Goal: Find specific page/section: Find specific page/section

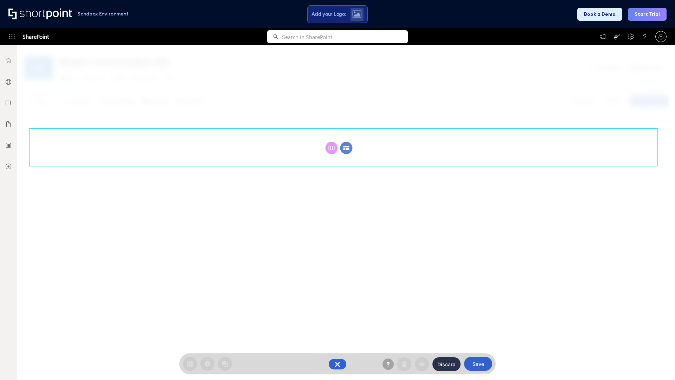
scroll to position [97, 0]
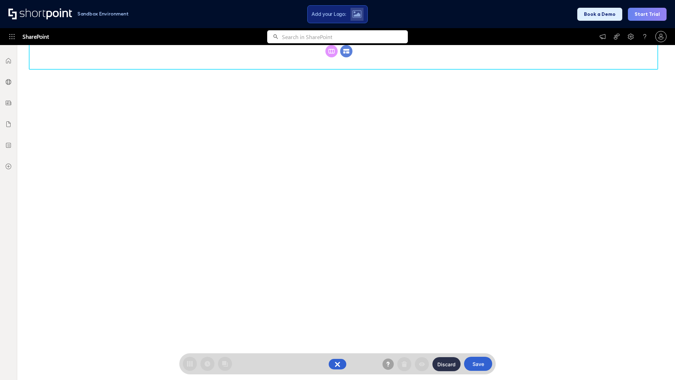
click at [346, 57] on circle at bounding box center [346, 51] width 12 height 12
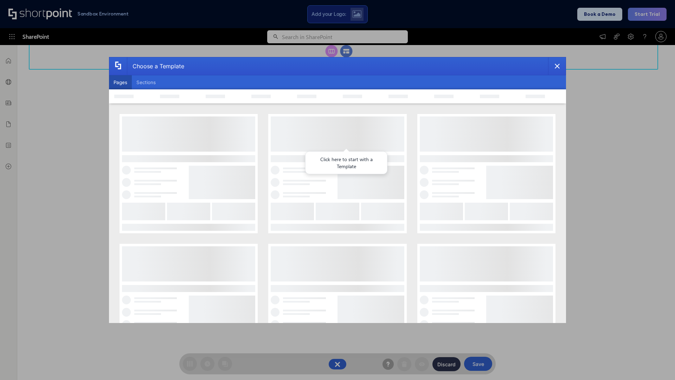
scroll to position [0, 0]
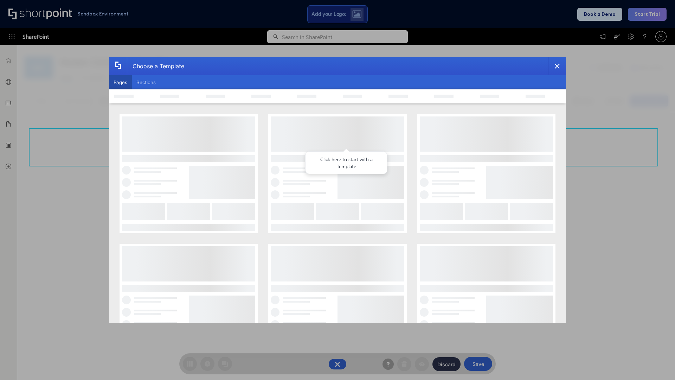
click at [120, 82] on button "Pages" at bounding box center [120, 82] width 23 height 14
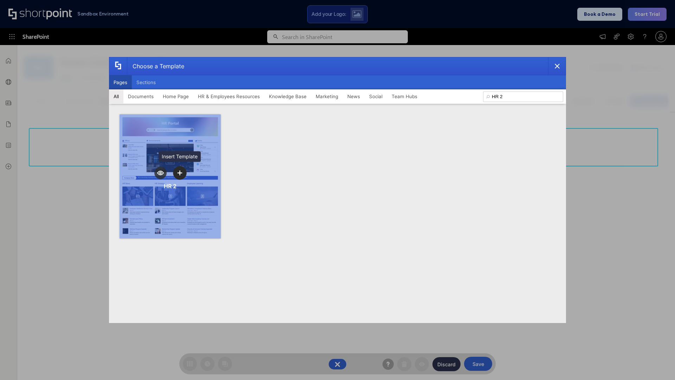
click at [180, 173] on icon "template selector" at bounding box center [179, 172] width 5 height 5
